Goal: Task Accomplishment & Management: Manage account settings

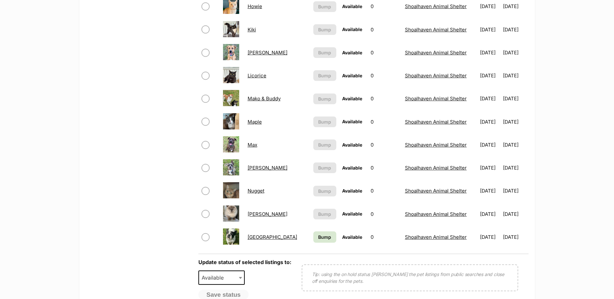
scroll to position [453, 0]
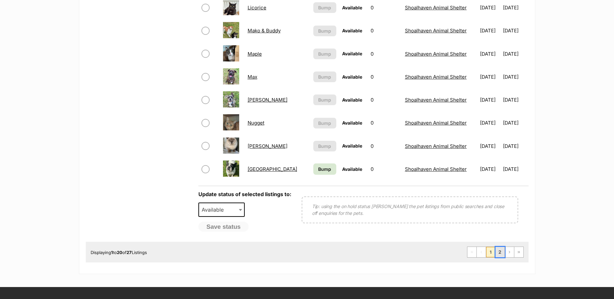
click at [497, 252] on link "2" at bounding box center [500, 252] width 9 height 10
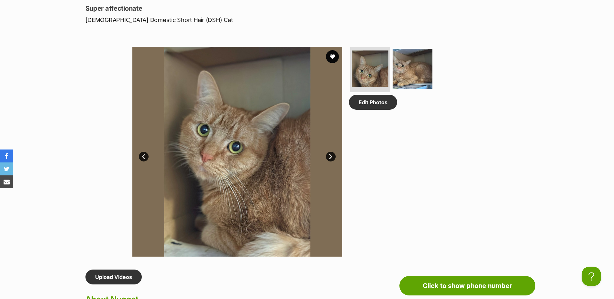
scroll to position [389, 0]
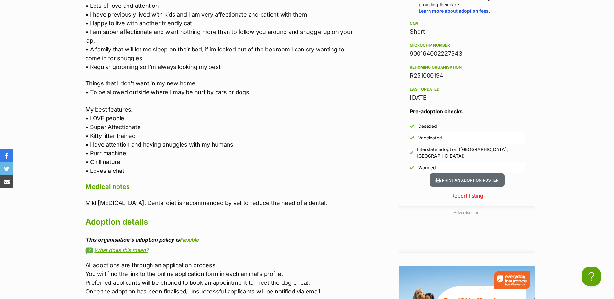
scroll to position [0, 0]
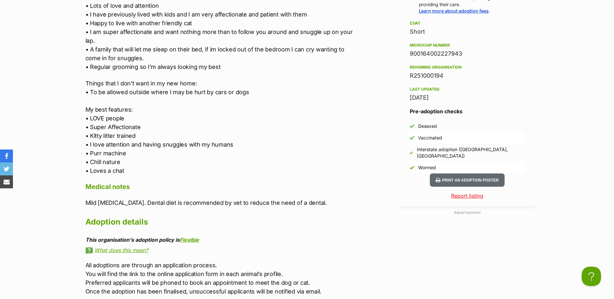
drag, startPoint x: 206, startPoint y: 189, endPoint x: 130, endPoint y: 197, distance: 76.5
click at [206, 189] on h4 "Medical notes" at bounding box center [220, 187] width 268 height 8
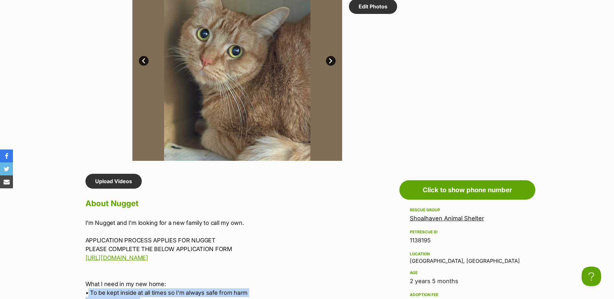
scroll to position [460, 0]
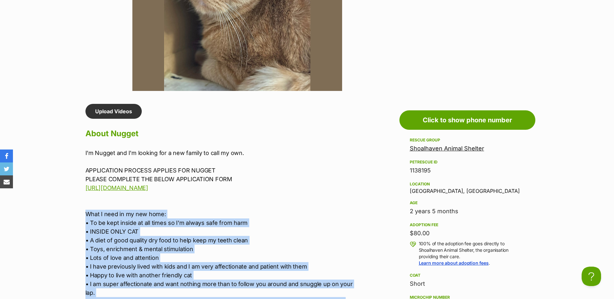
drag, startPoint x: 125, startPoint y: 171, endPoint x: 87, endPoint y: 217, distance: 59.8
click at [87, 217] on div "I'm Nugget and I'm looking for a new family to call my own. APPLICATION PROCESS…" at bounding box center [220, 288] width 268 height 279
drag, startPoint x: 87, startPoint y: 217, endPoint x: 104, endPoint y: 237, distance: 26.0
copy div "What I need in my new home: • To be kept inside at all times so I'm always safe…"
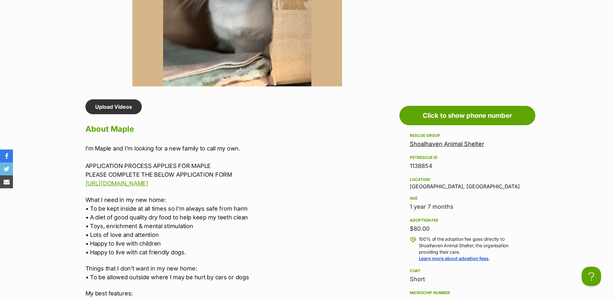
scroll to position [453, 0]
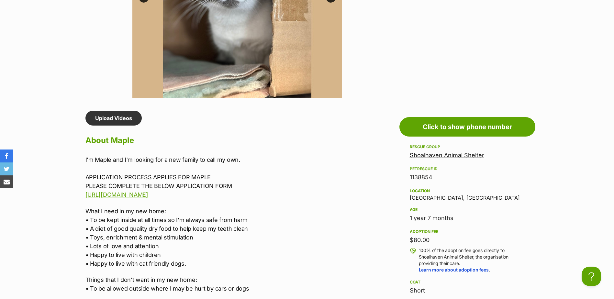
drag, startPoint x: 399, startPoint y: 155, endPoint x: 374, endPoint y: 150, distance: 25.5
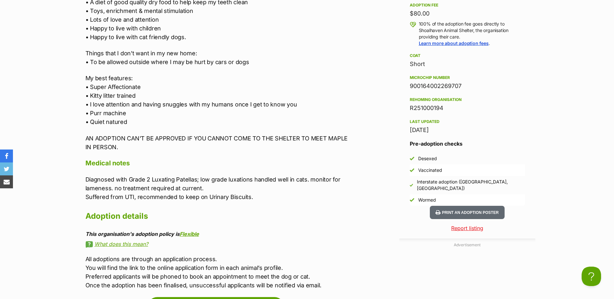
scroll to position [648, 0]
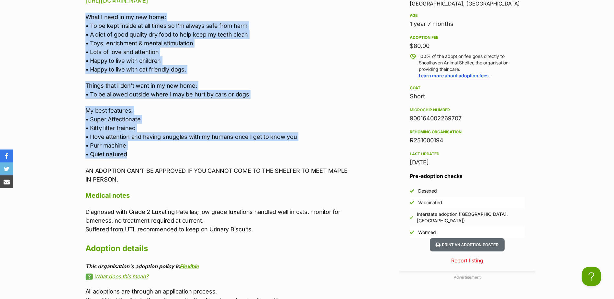
drag, startPoint x: 135, startPoint y: 156, endPoint x: 75, endPoint y: 17, distance: 151.6
click at [75, 17] on div "Advertisement Adoption information I've been adopted! This pet is no longer ava…" at bounding box center [307, 263] width 476 height 694
copy div "What I need in my new home: • To be kept inside at all times so I'm always safe…"
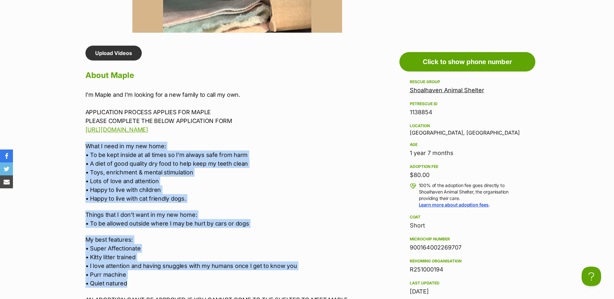
scroll to position [518, 0]
click at [319, 82] on h2 "About Maple" at bounding box center [220, 76] width 268 height 14
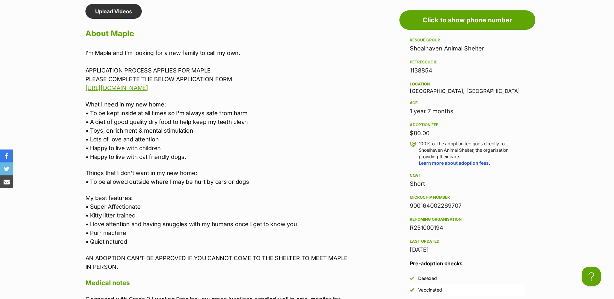
scroll to position [551, 0]
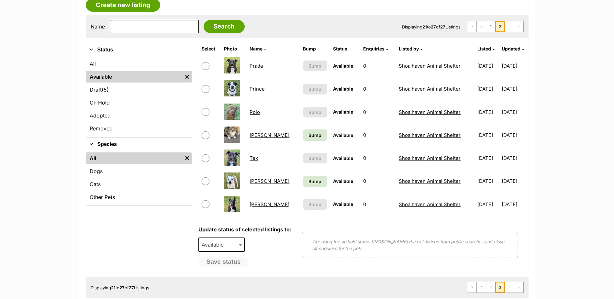
scroll to position [130, 0]
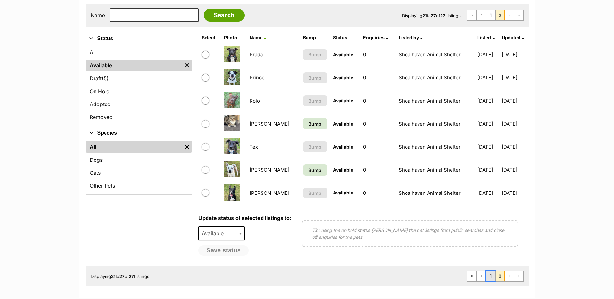
click at [489, 277] on link "1" at bounding box center [491, 276] width 9 height 10
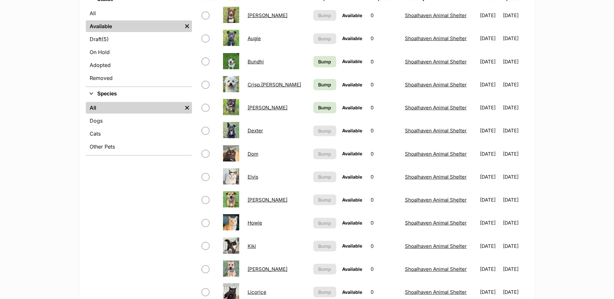
scroll to position [162, 0]
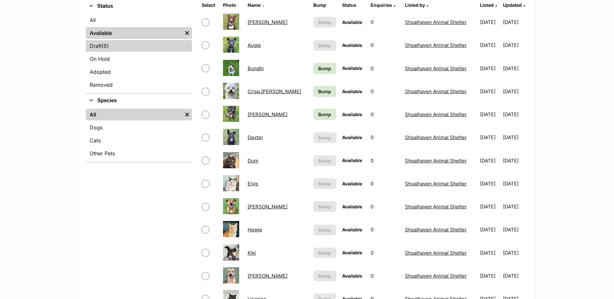
click at [102, 48] on link "Draft (5) Items" at bounding box center [139, 46] width 106 height 12
